Goal: Task Accomplishment & Management: Manage account settings

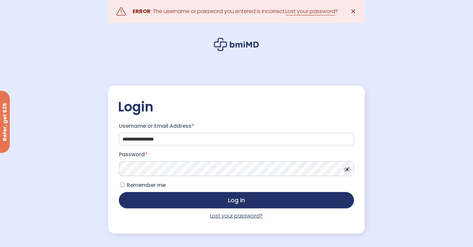
click at [224, 218] on link "Lost your password?" at bounding box center [236, 216] width 53 height 8
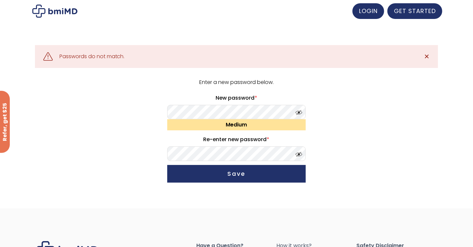
click at [299, 112] on span at bounding box center [298, 111] width 10 height 5
click at [300, 155] on span at bounding box center [298, 152] width 10 height 5
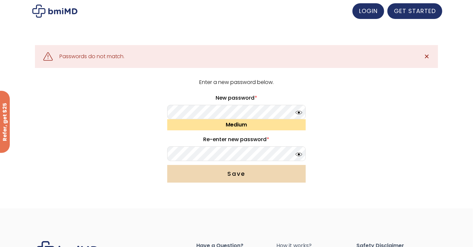
click at [274, 174] on button "Save" at bounding box center [236, 174] width 139 height 18
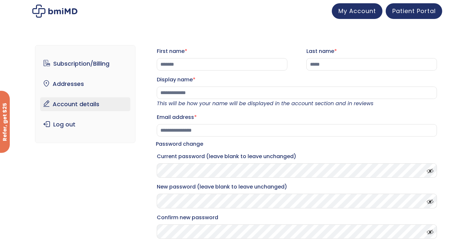
click at [59, 10] on img at bounding box center [54, 11] width 45 height 13
